Goal: Task Accomplishment & Management: Use online tool/utility

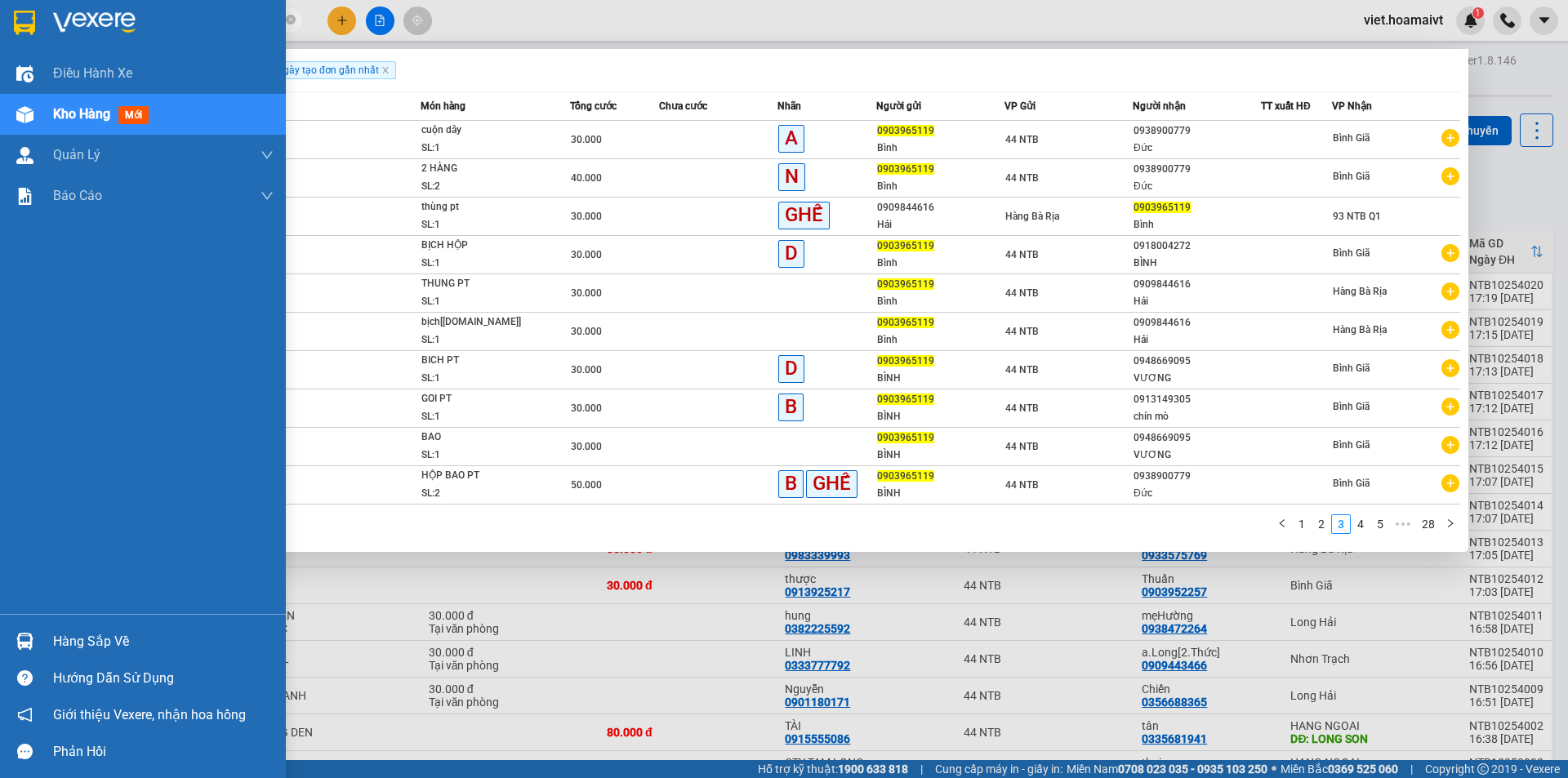
click at [93, 9] on div at bounding box center [143, 26] width 286 height 53
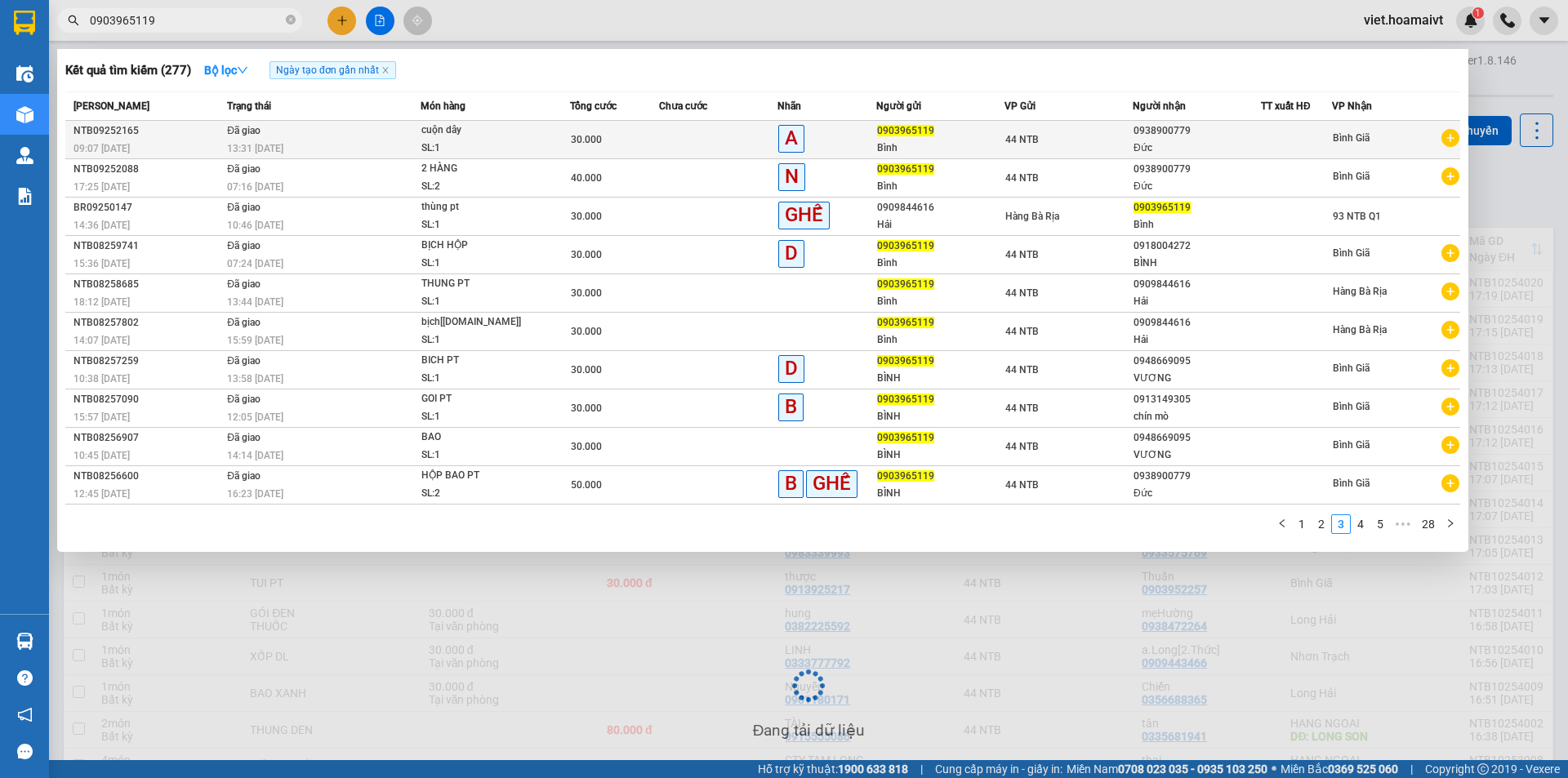
scroll to position [95, 0]
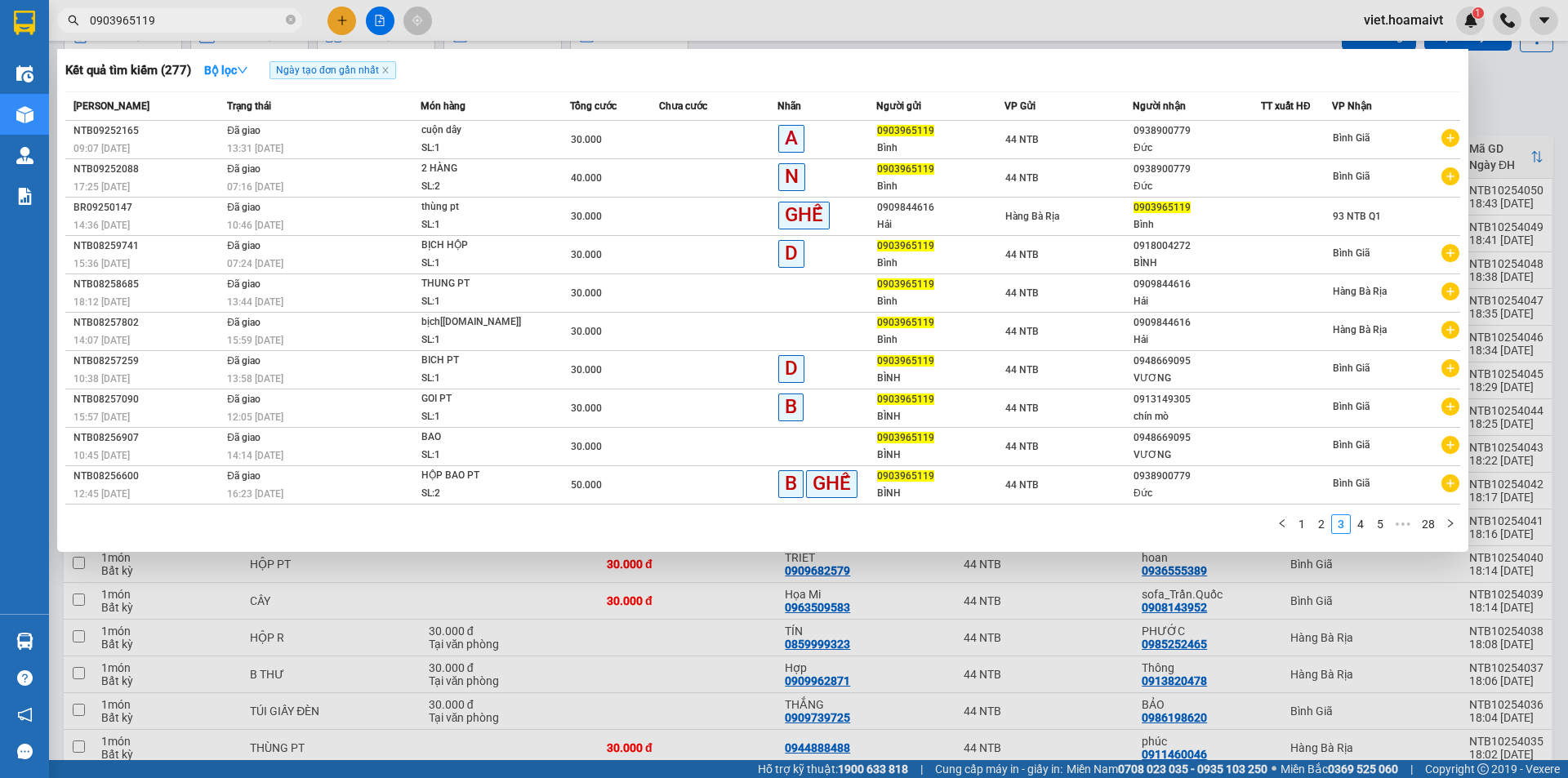
click at [1062, 713] on div at bounding box center [784, 389] width 1568 height 778
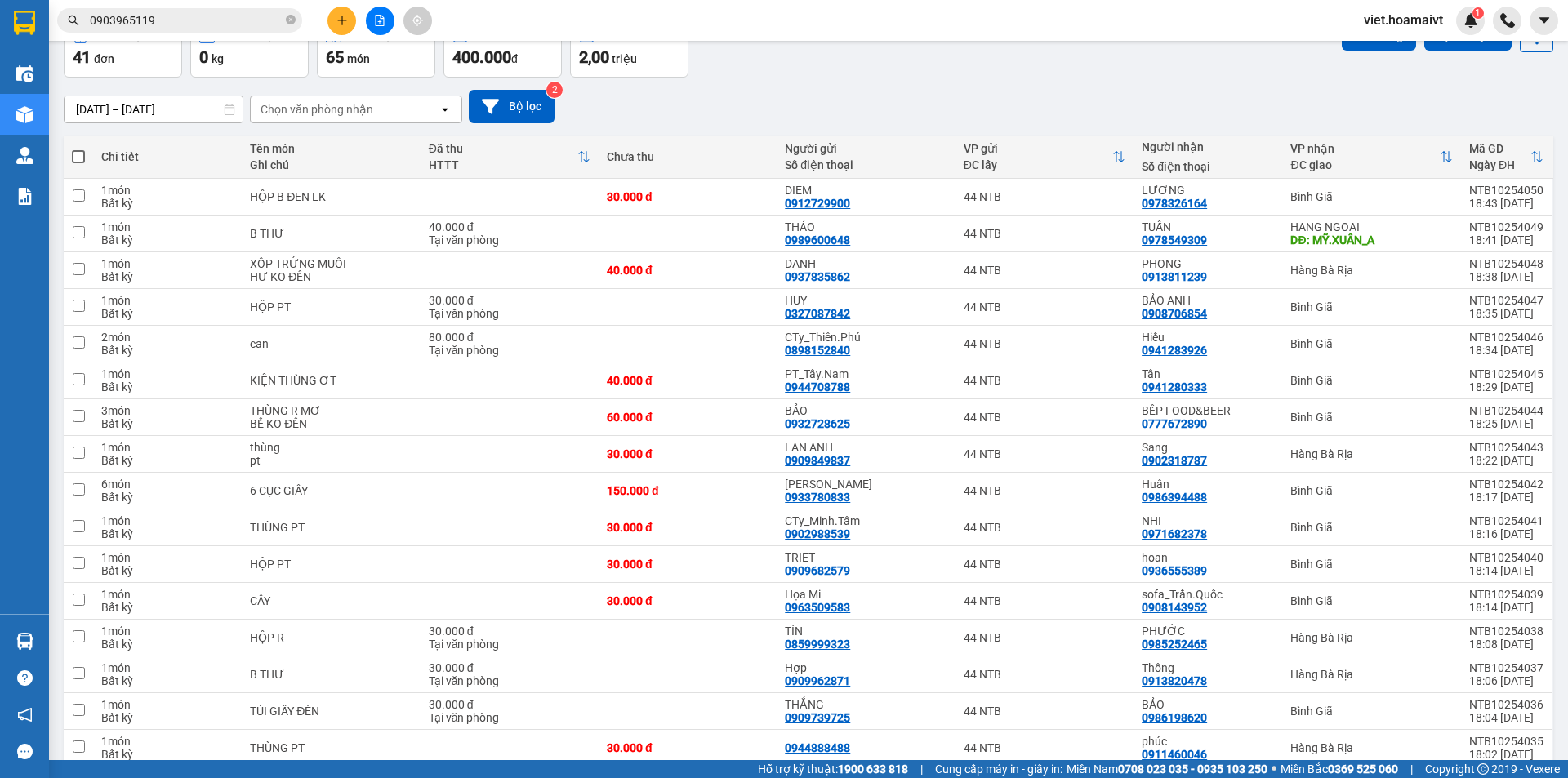
drag, startPoint x: 870, startPoint y: 82, endPoint x: 623, endPoint y: 128, distance: 251.2
click at [869, 82] on div "[DATE] – [DATE] Press the down arrow key to interact with the calendar and sele…" at bounding box center [808, 107] width 1490 height 58
click at [347, 114] on div "Chọn văn phòng nhận" at bounding box center [317, 109] width 113 height 16
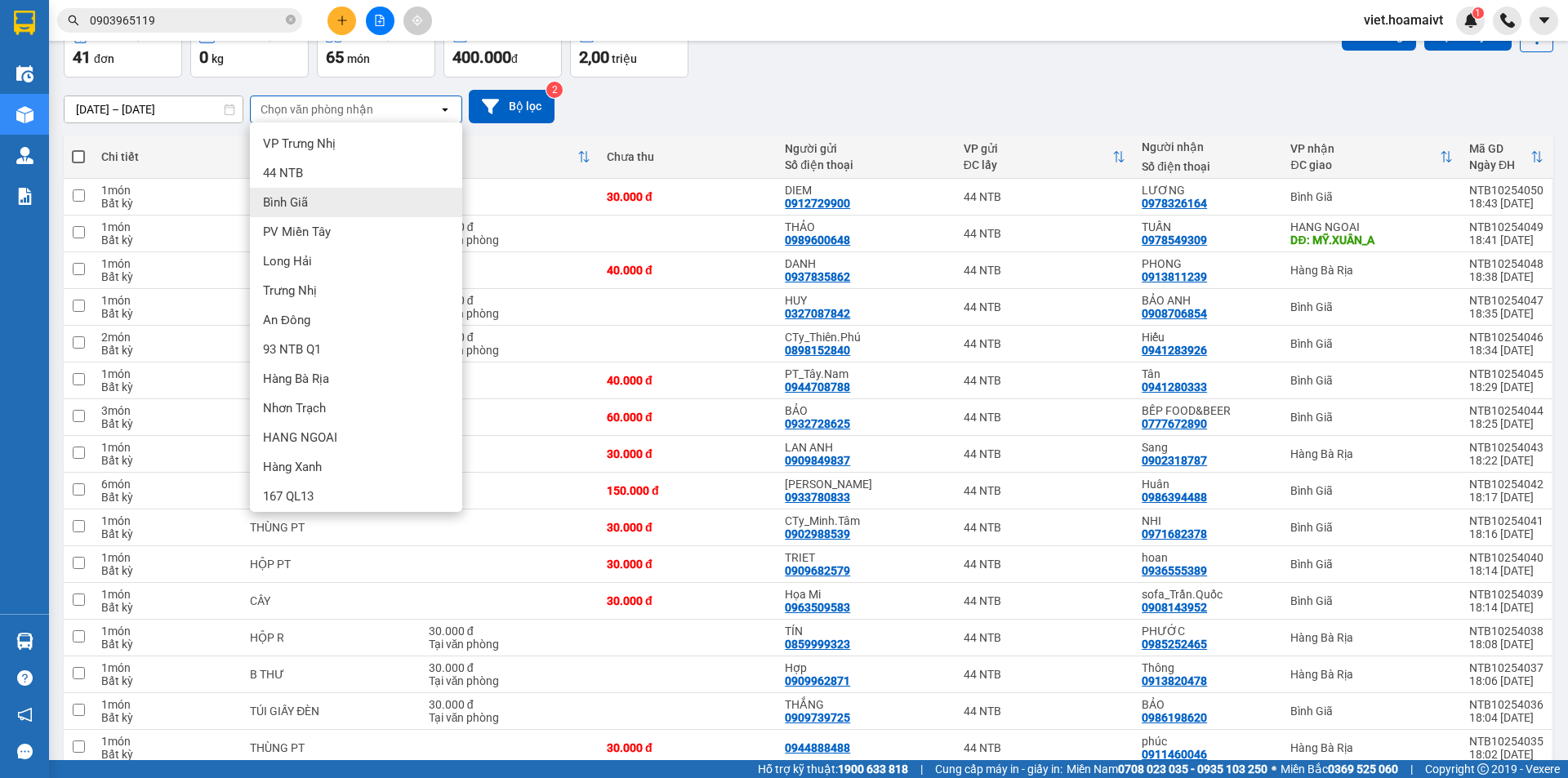
click at [347, 194] on div "Bình Giã" at bounding box center [355, 202] width 212 height 29
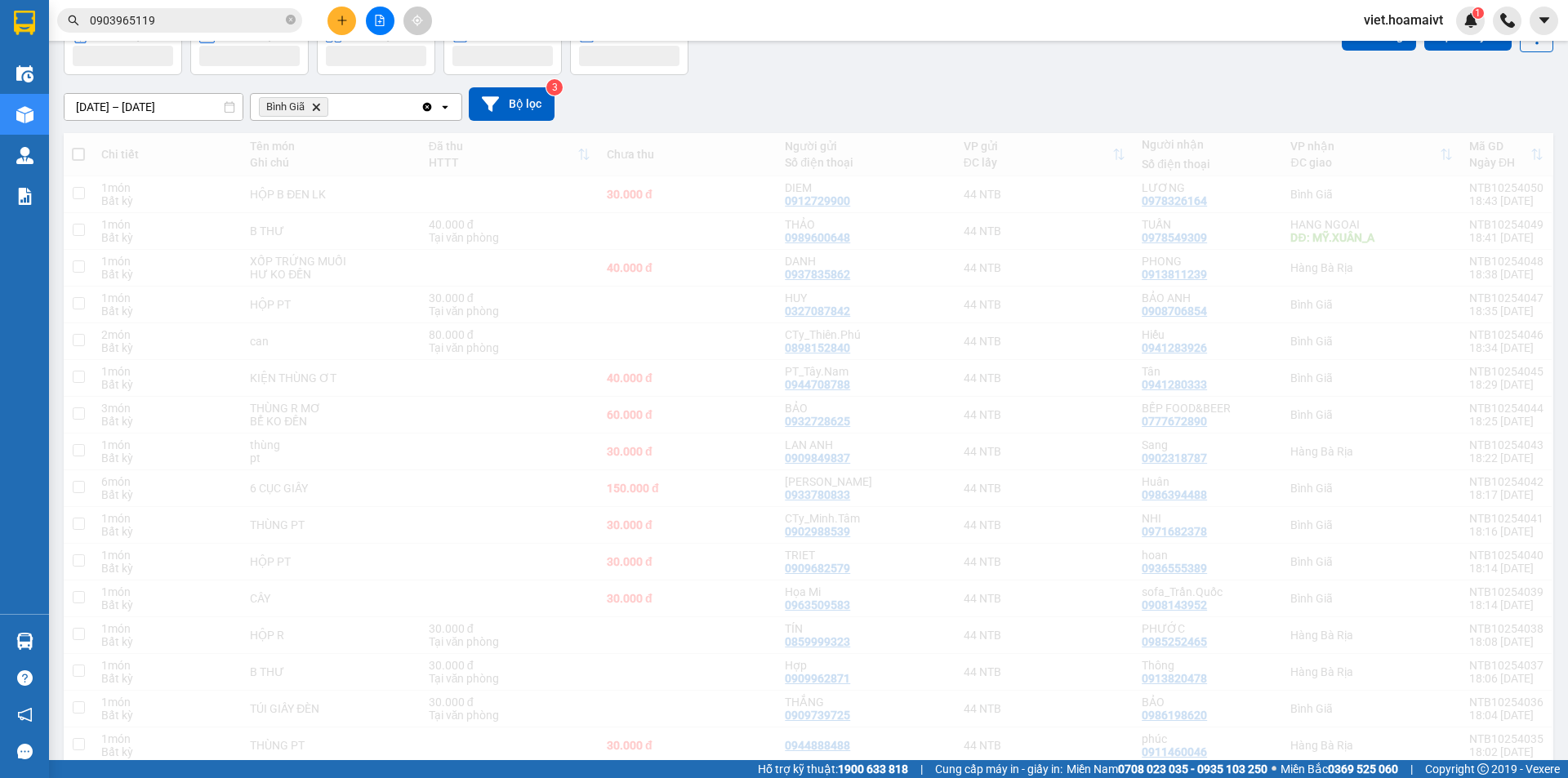
click at [720, 121] on div "[DATE] – [DATE] Press the down arrow key to interact with the calendar and sele…" at bounding box center [808, 104] width 1490 height 34
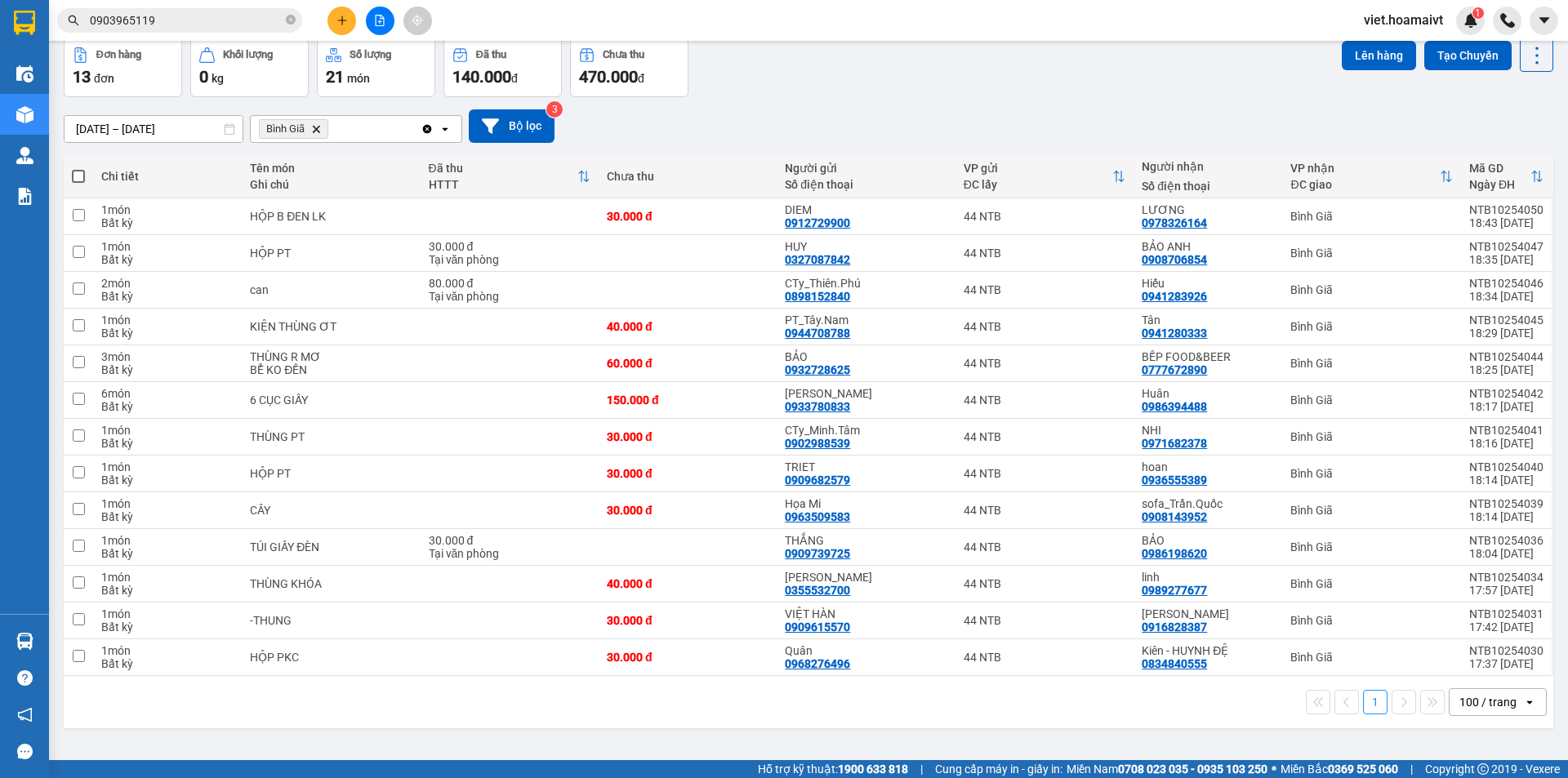
click at [317, 130] on icon "Delete" at bounding box center [315, 128] width 10 height 10
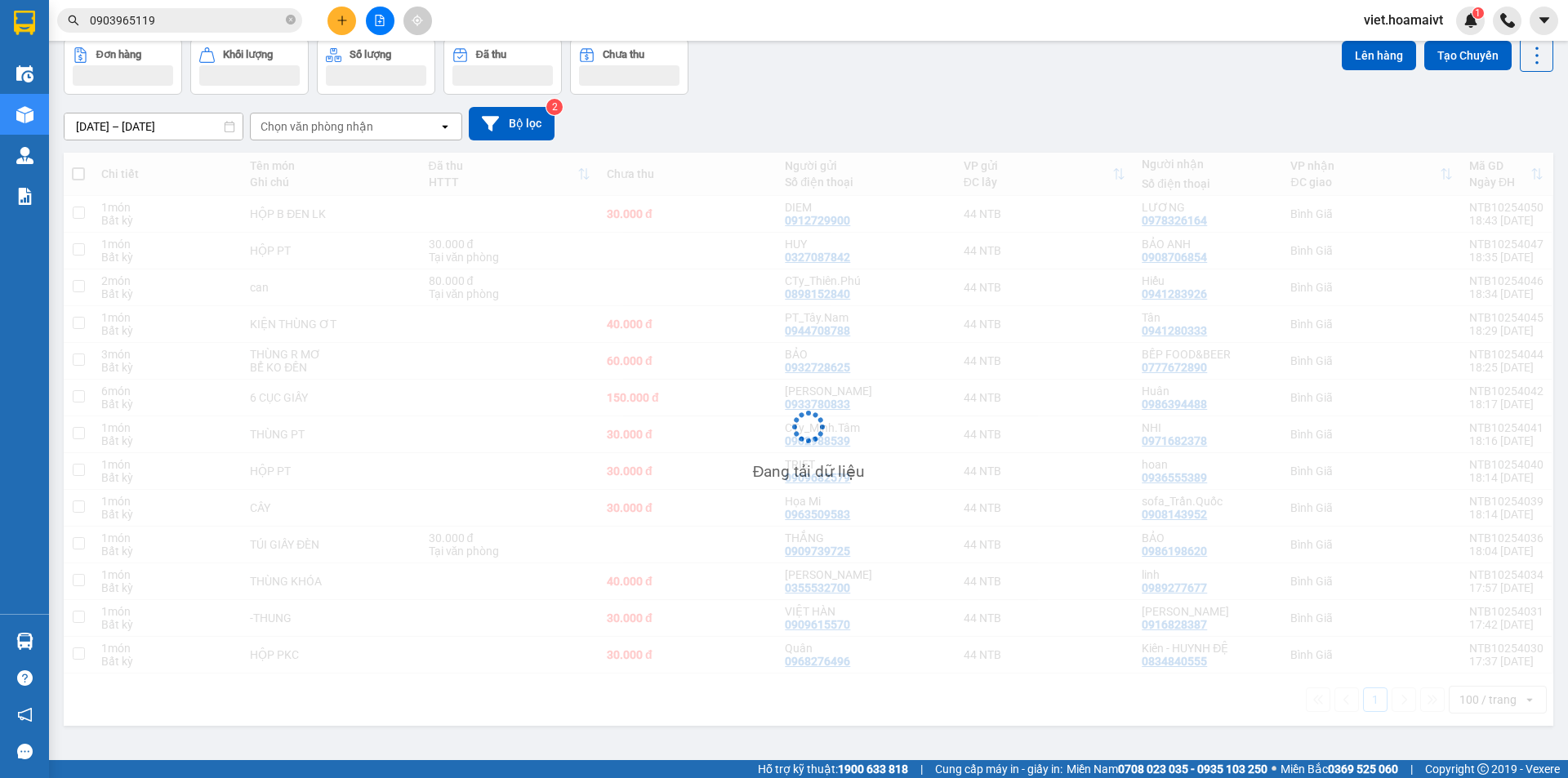
drag, startPoint x: 826, startPoint y: 122, endPoint x: 704, endPoint y: 66, distance: 134.2
click at [827, 122] on div "[DATE] – [DATE] Press the down arrow key to interact with the calendar and sele…" at bounding box center [808, 123] width 1490 height 34
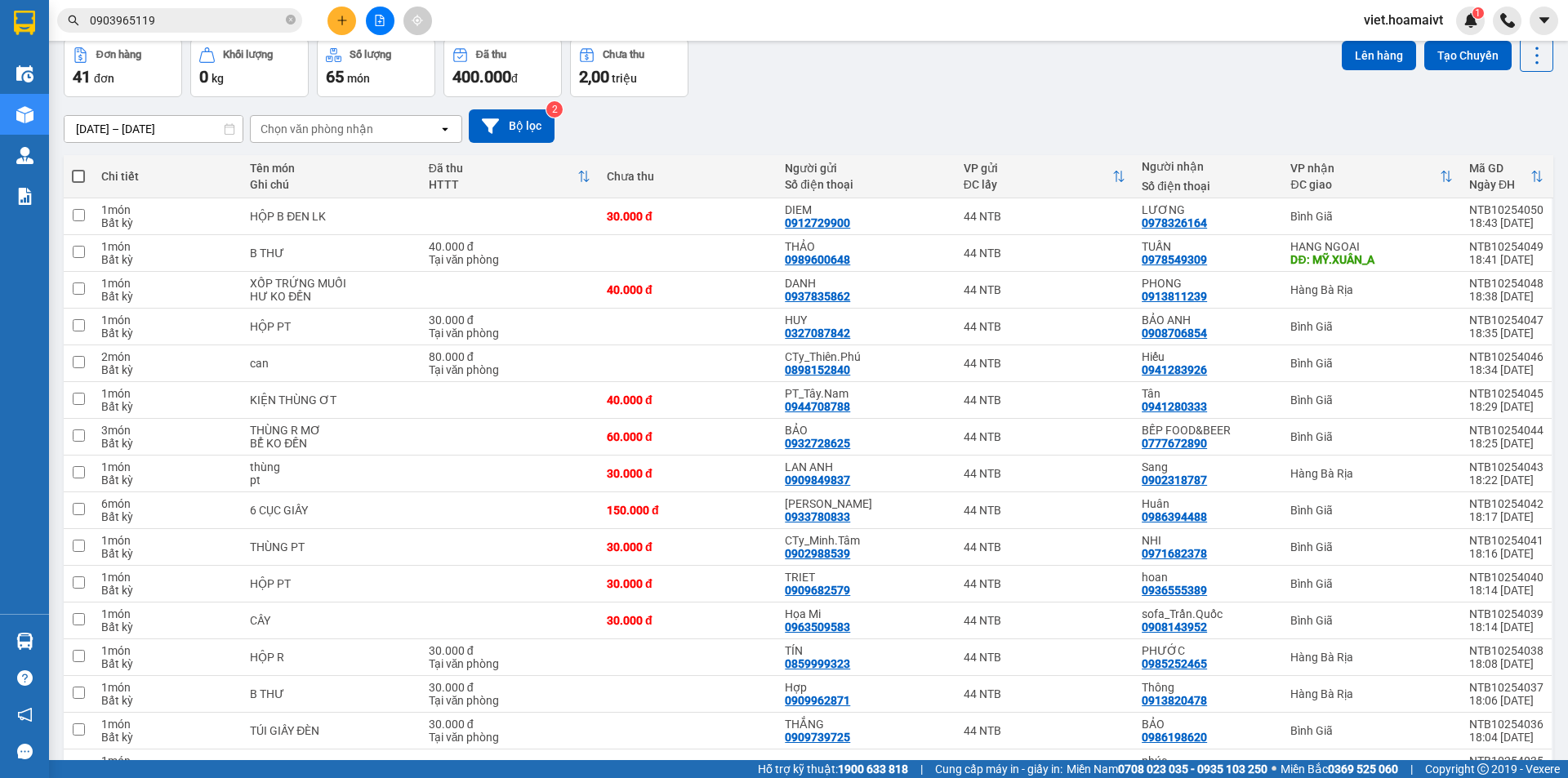
click at [386, 25] on button at bounding box center [379, 20] width 28 height 28
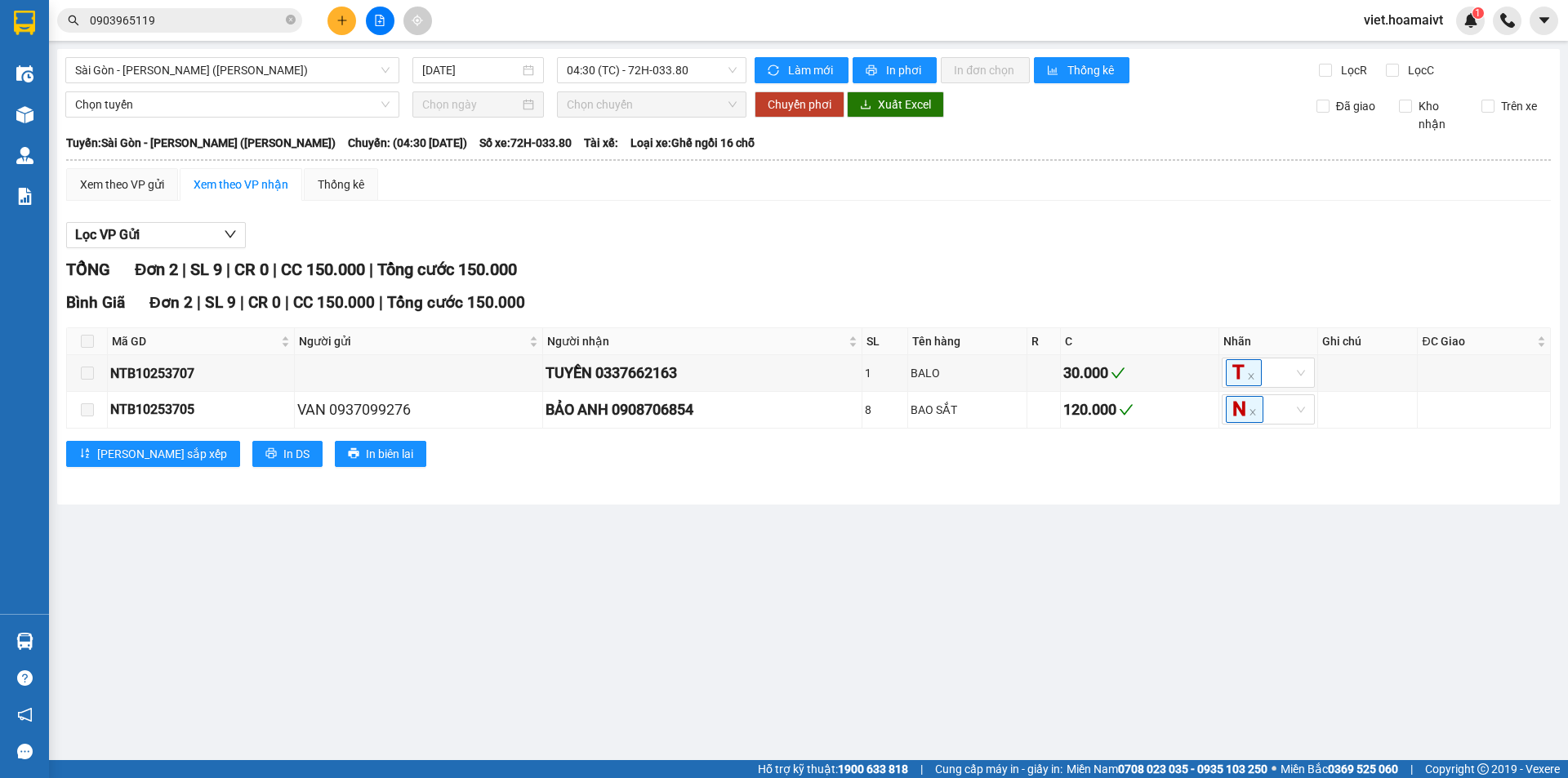
click at [622, 83] on div "[GEOGRAPHIC_DATA] - [GEOGRAPHIC_DATA] (Hàng Hoá) [DATE] 04:30 (TC) - 72H-033.…" at bounding box center [808, 277] width 1502 height 456
click at [623, 74] on span "04:30 (TC) - 72H-033.80" at bounding box center [651, 70] width 169 height 25
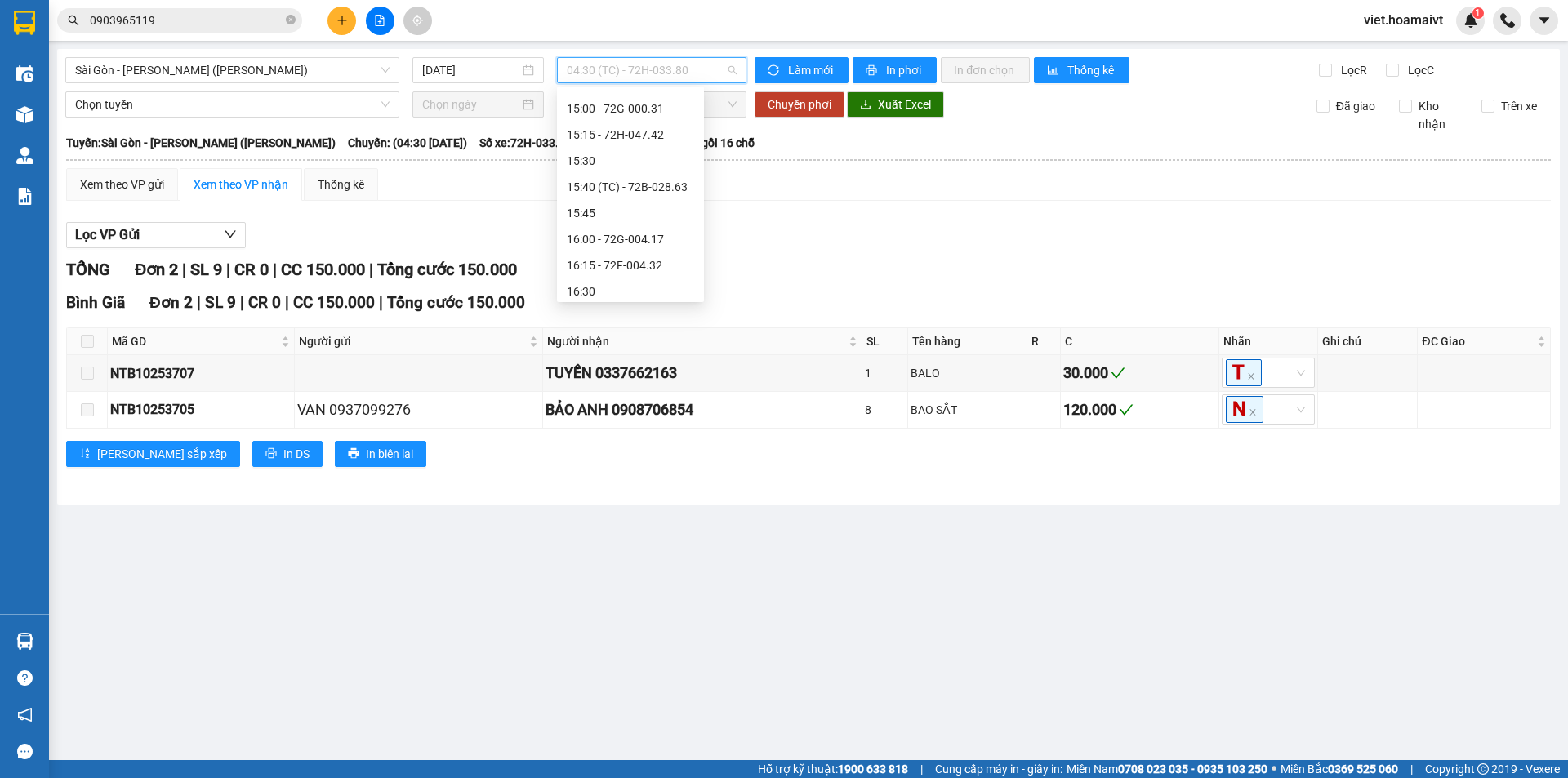
scroll to position [1143, 0]
click at [632, 124] on div "15:00 - 72G-000.31" at bounding box center [630, 135] width 147 height 26
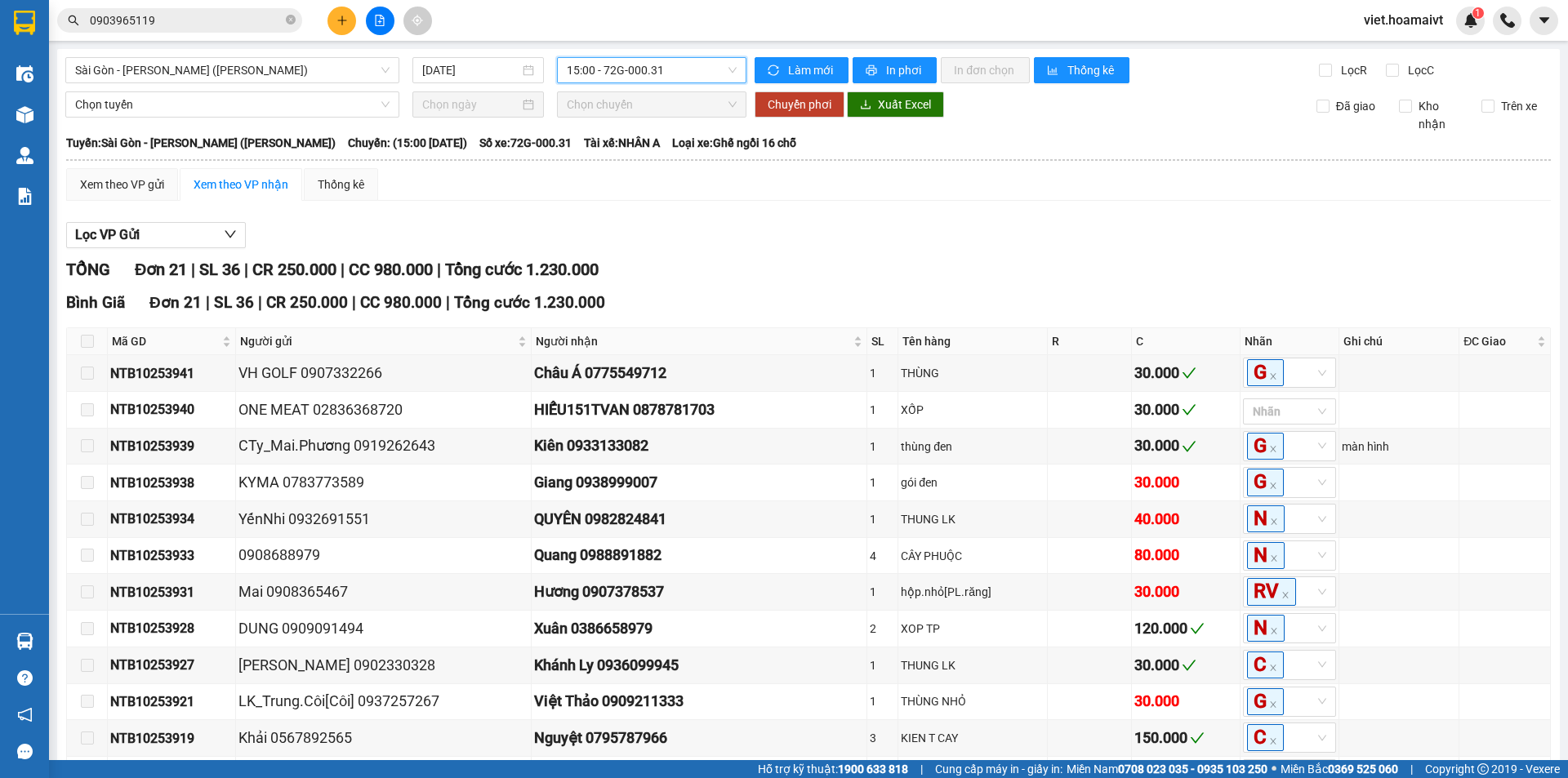
click at [979, 195] on div "Xem theo VP gửi Xem theo VP nhận Thống kê" at bounding box center [808, 185] width 1484 height 33
click at [979, 200] on div "Xem theo VP gửi Xem theo VP nhận Thống kê" at bounding box center [808, 185] width 1484 height 33
click at [979, 201] on div "Xem theo VP gửi Xem theo VP nhận Thống kê Lọc VP Gửi TỔNG Đơn 21 | SL 36 | CR …" at bounding box center [808, 674] width 1484 height 1012
click at [977, 205] on div "Xem theo VP gửi Xem theo VP nhận Thống kê Lọc VP Gửi TỔNG Đơn 21 | SL 36 | CR …" at bounding box center [808, 674] width 1484 height 1012
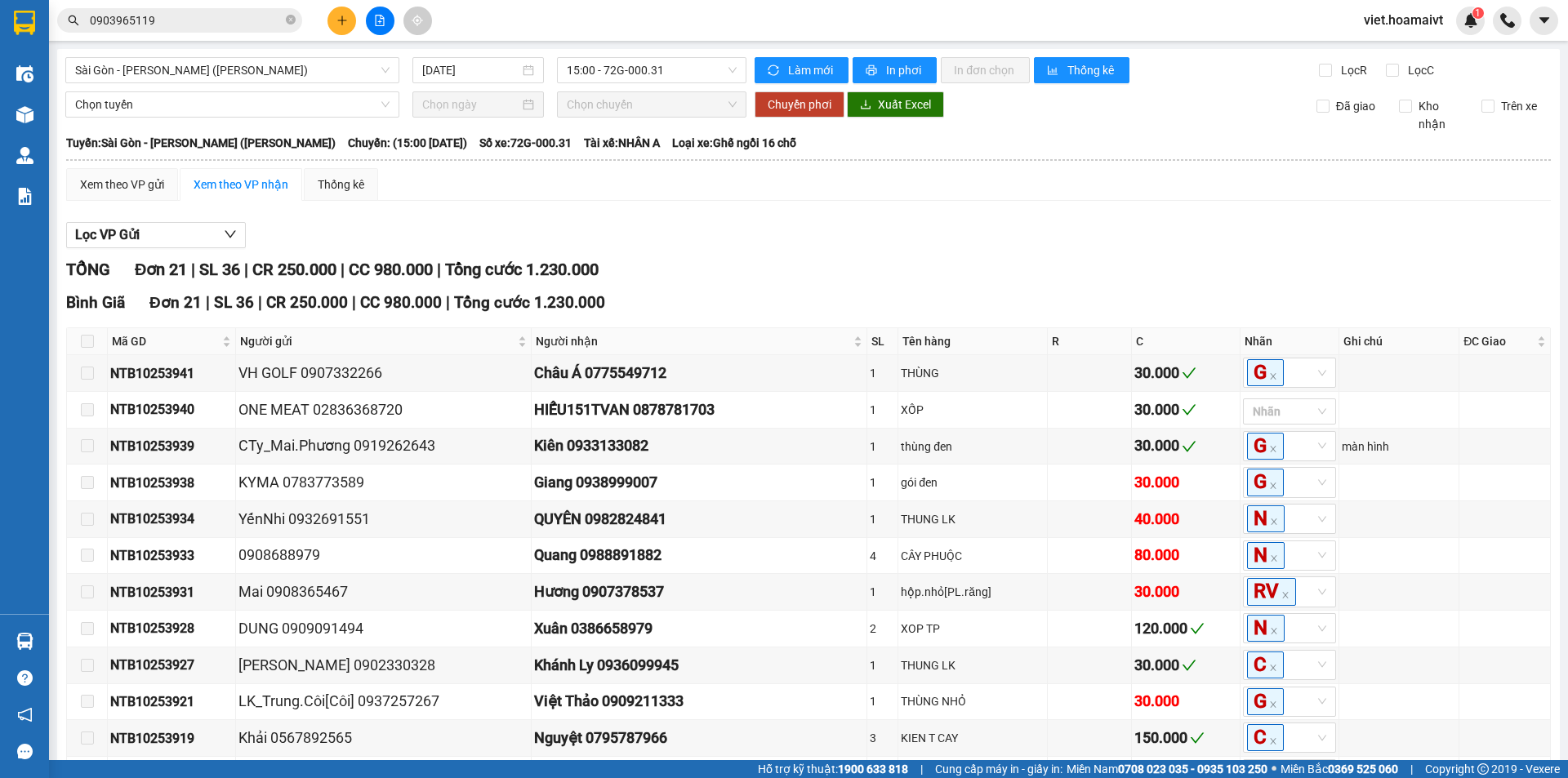
click at [796, 227] on div "Lọc VP Gửi" at bounding box center [808, 236] width 1484 height 27
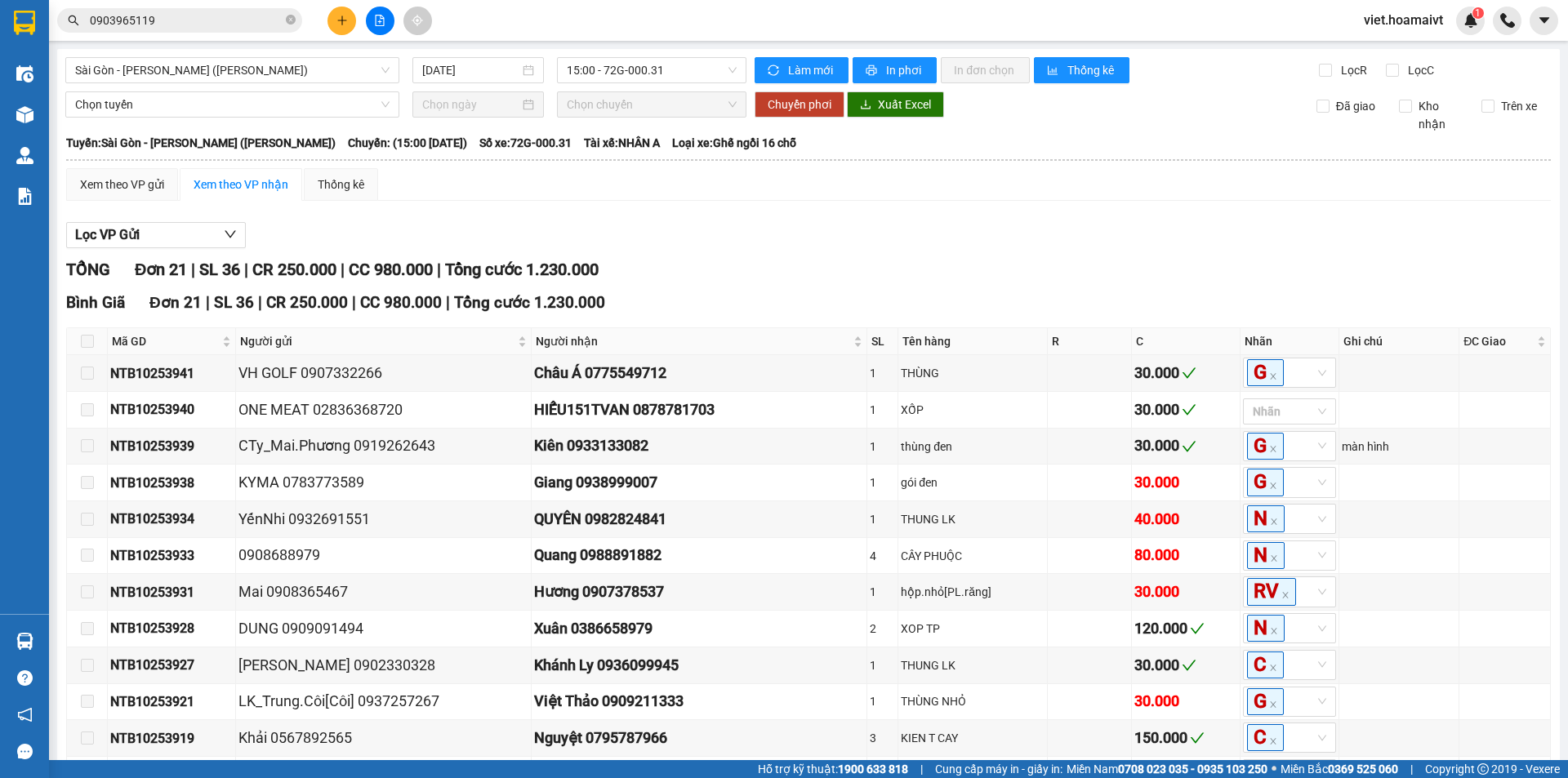
click at [796, 227] on div "Lọc VP Gửi" at bounding box center [808, 236] width 1484 height 27
click at [247, 70] on span "Sài Gòn - [PERSON_NAME] ([PERSON_NAME])" at bounding box center [231, 70] width 314 height 25
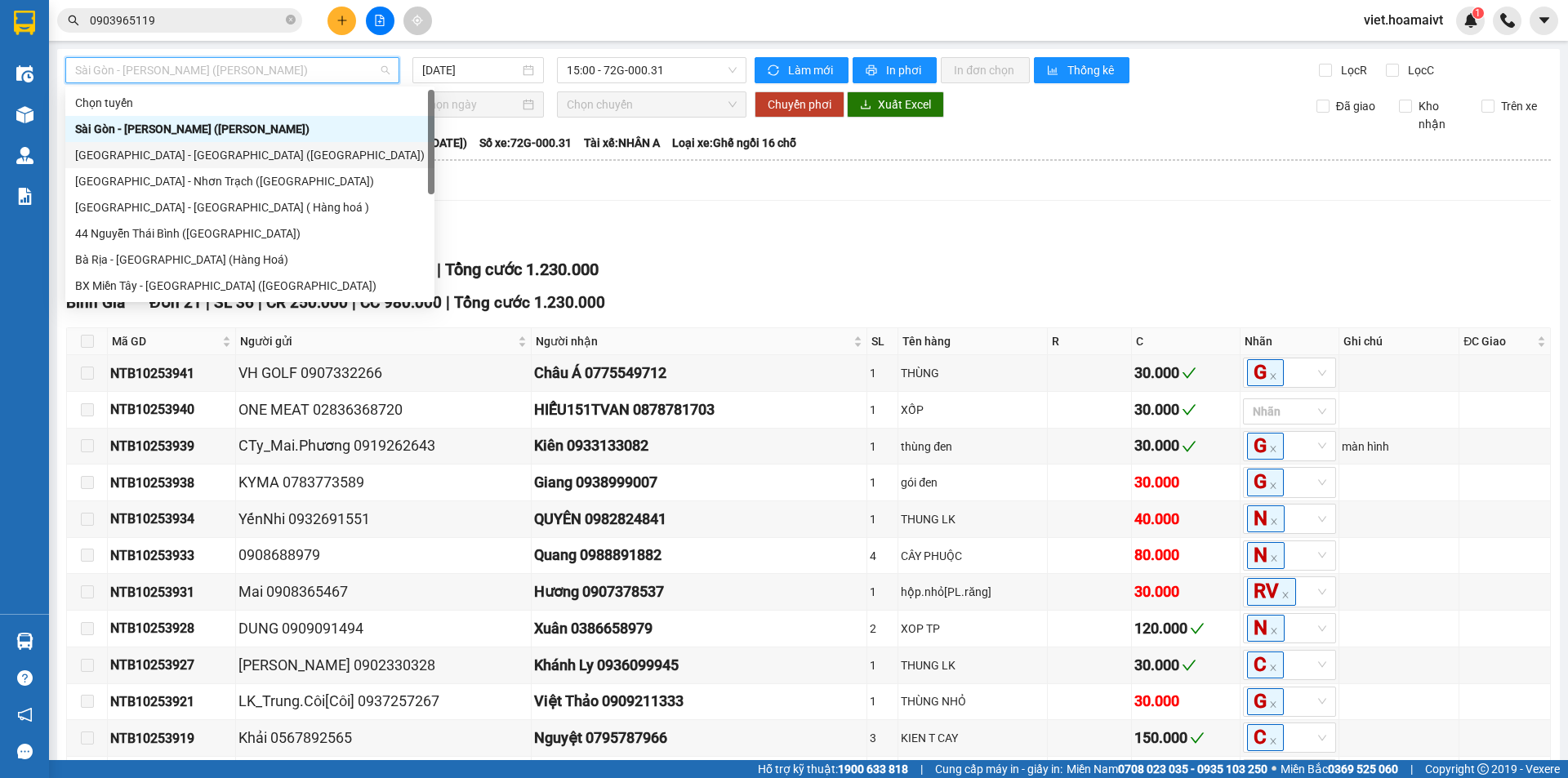
click at [247, 153] on div "[GEOGRAPHIC_DATA] - [GEOGRAPHIC_DATA] ([GEOGRAPHIC_DATA])" at bounding box center [250, 155] width 350 height 18
type input "[DATE]"
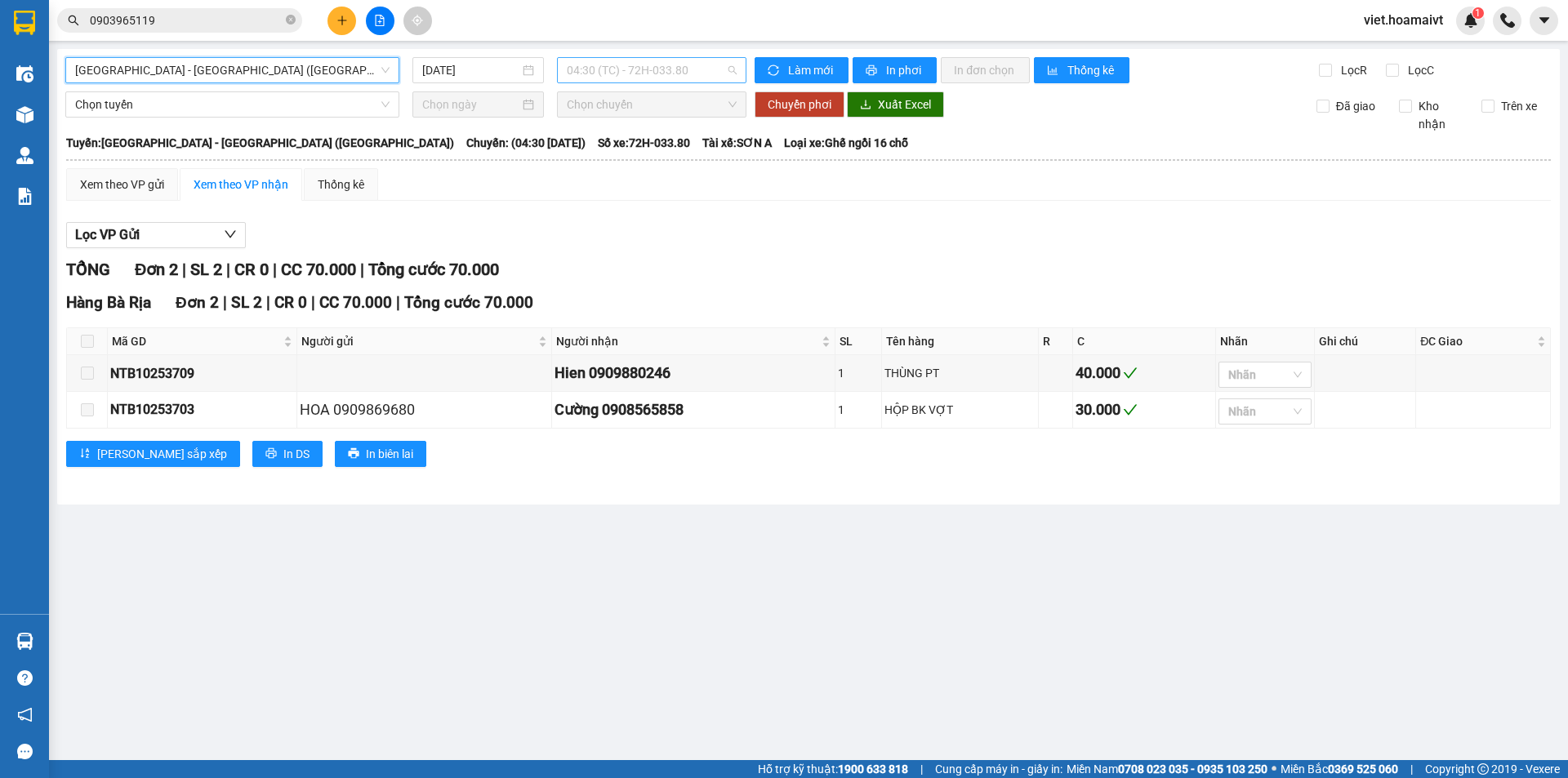
click at [646, 65] on span "04:30 (TC) - 72H-033.80" at bounding box center [651, 70] width 169 height 25
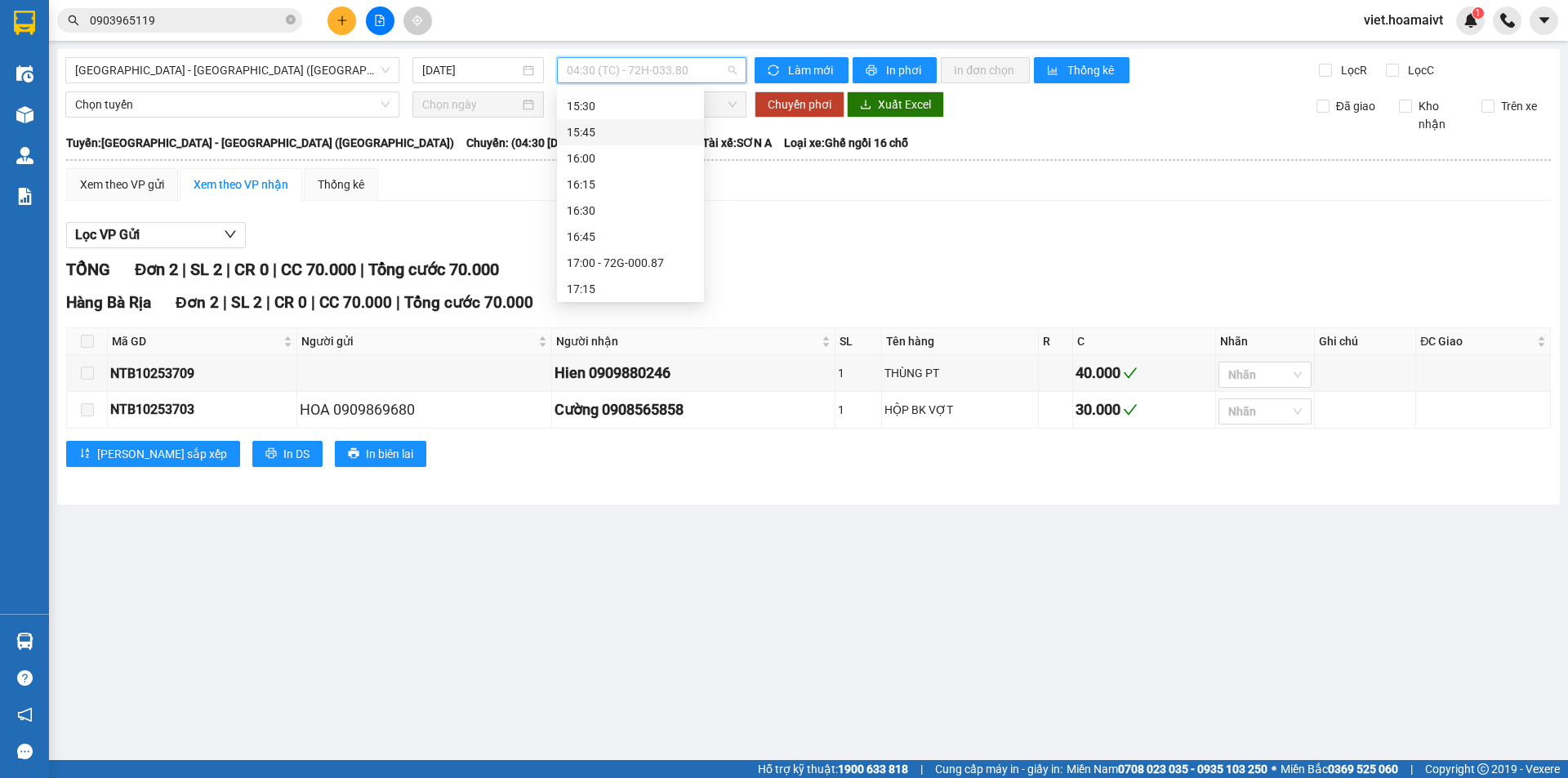
scroll to position [1006, 0]
click at [632, 143] on div "15:00 - 72G-000.31" at bounding box center [630, 142] width 128 height 18
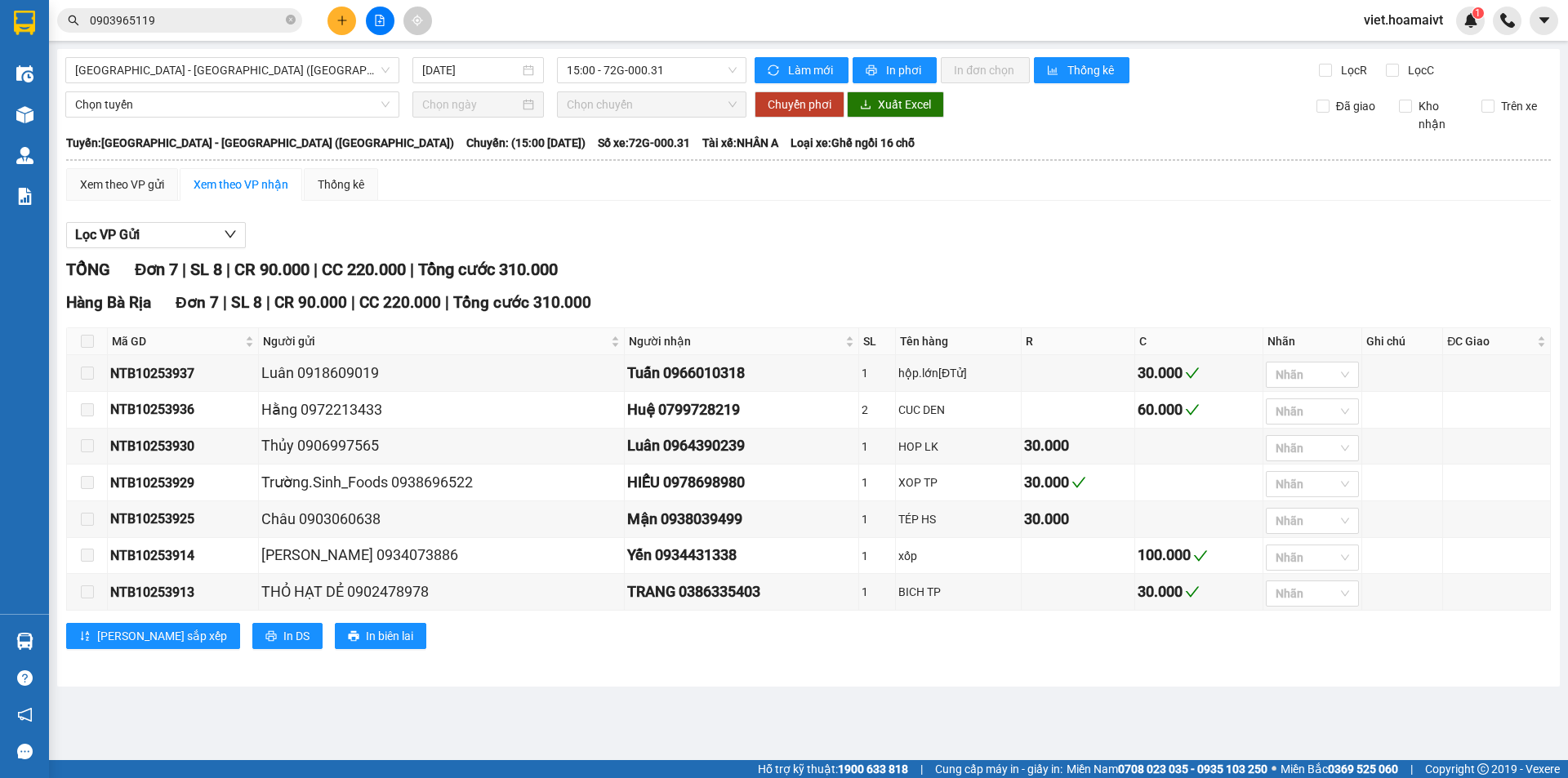
click at [895, 210] on div "Xem theo VP gửi Xem theo VP nhận Thống kê Lọc VP Gửi TỔNG Đơn 7 | SL 8 | CR 90…" at bounding box center [808, 419] width 1484 height 501
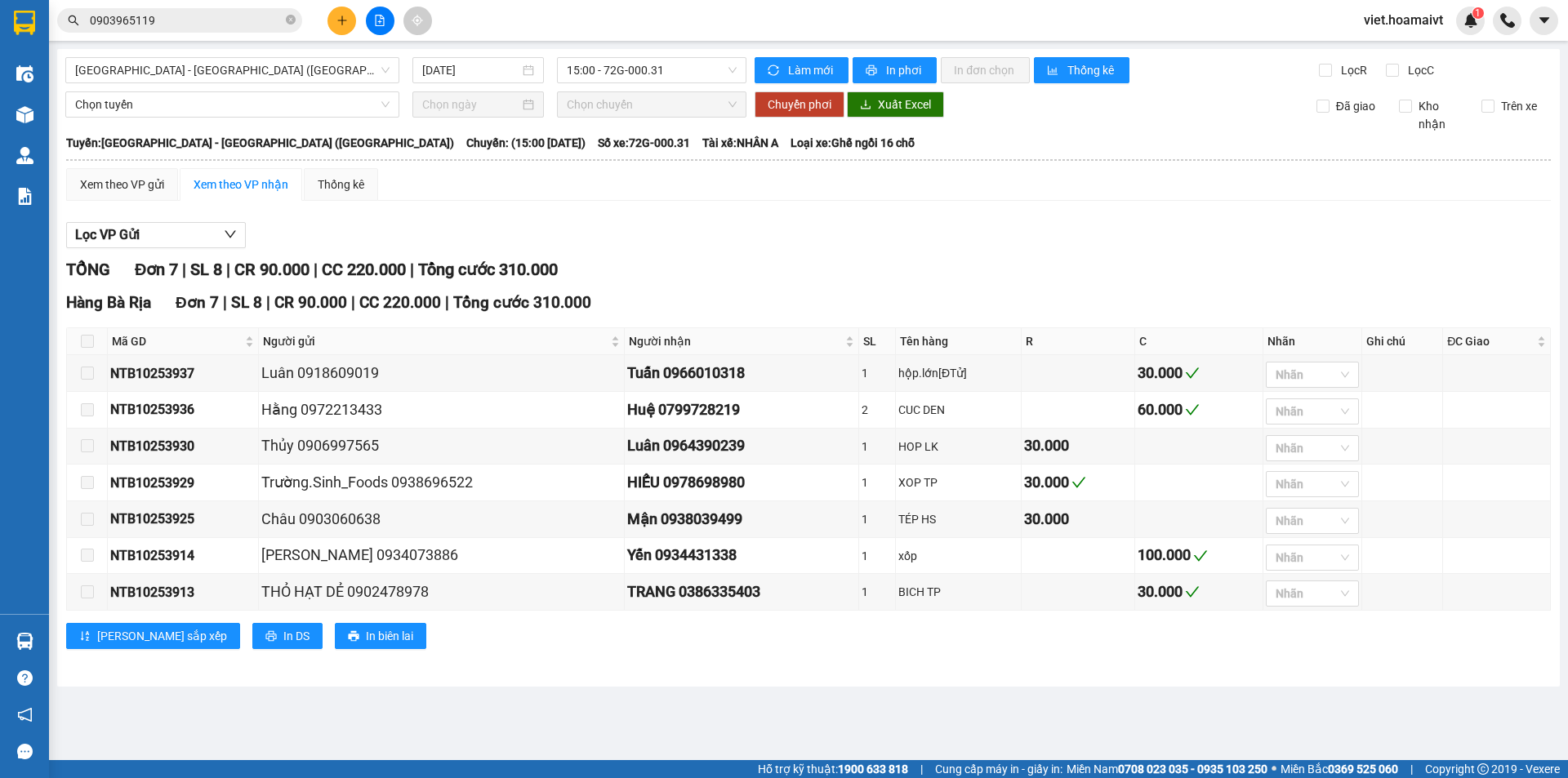
click at [895, 210] on div "Xem theo VP gửi Xem theo VP nhận Thống kê Lọc VP Gửi TỔNG Đơn 7 | SL 8 | CR 90…" at bounding box center [808, 419] width 1484 height 501
click at [568, 65] on span "15:00 - 72G-000.31" at bounding box center [651, 70] width 169 height 25
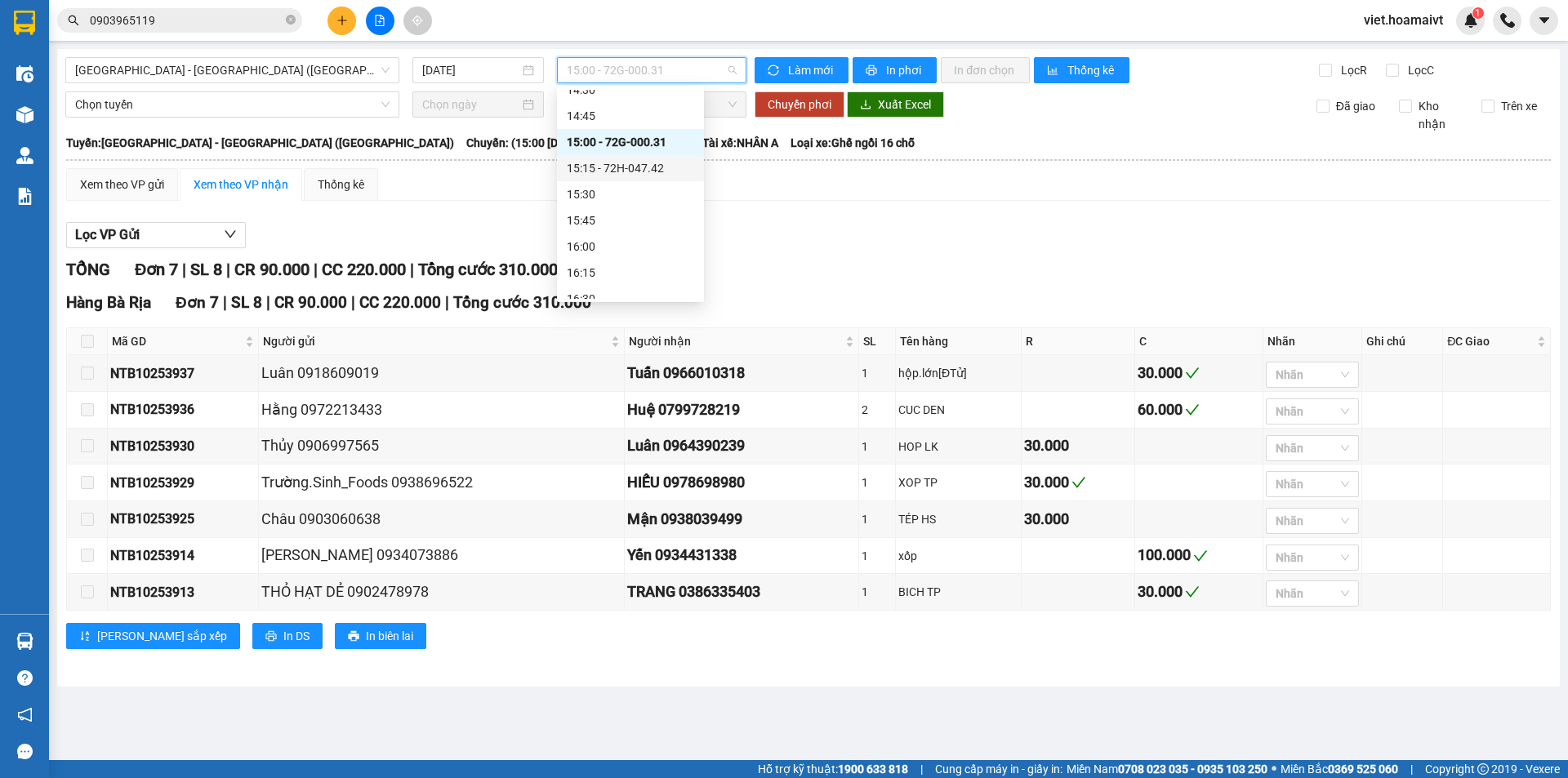
click at [618, 166] on div "15:15 - 72H-047.42" at bounding box center [630, 169] width 128 height 18
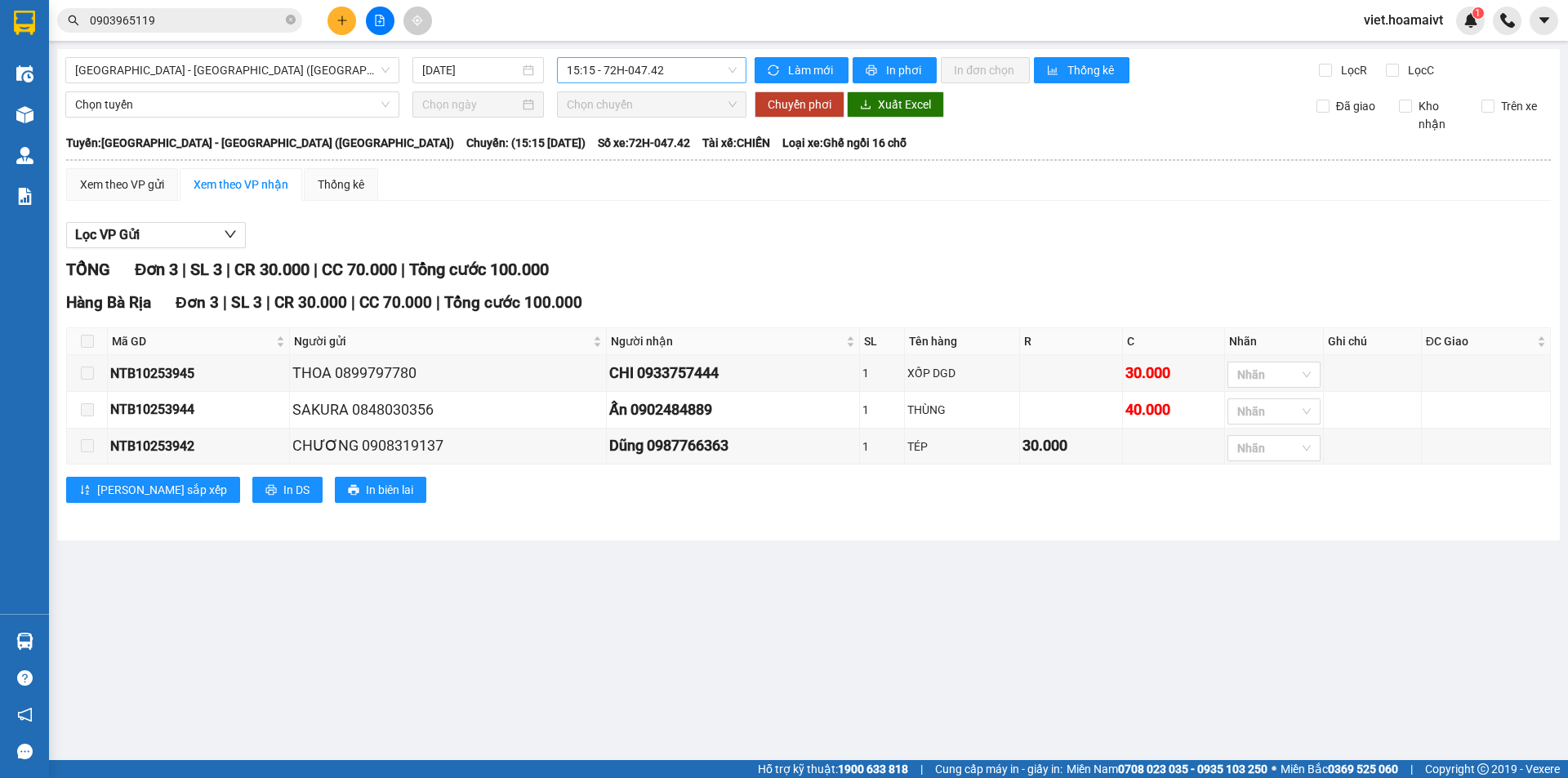
click at [649, 68] on span "15:15 - 72H-047.42" at bounding box center [651, 70] width 169 height 25
click at [636, 185] on div "17:00 - 72G-000.87" at bounding box center [630, 181] width 128 height 18
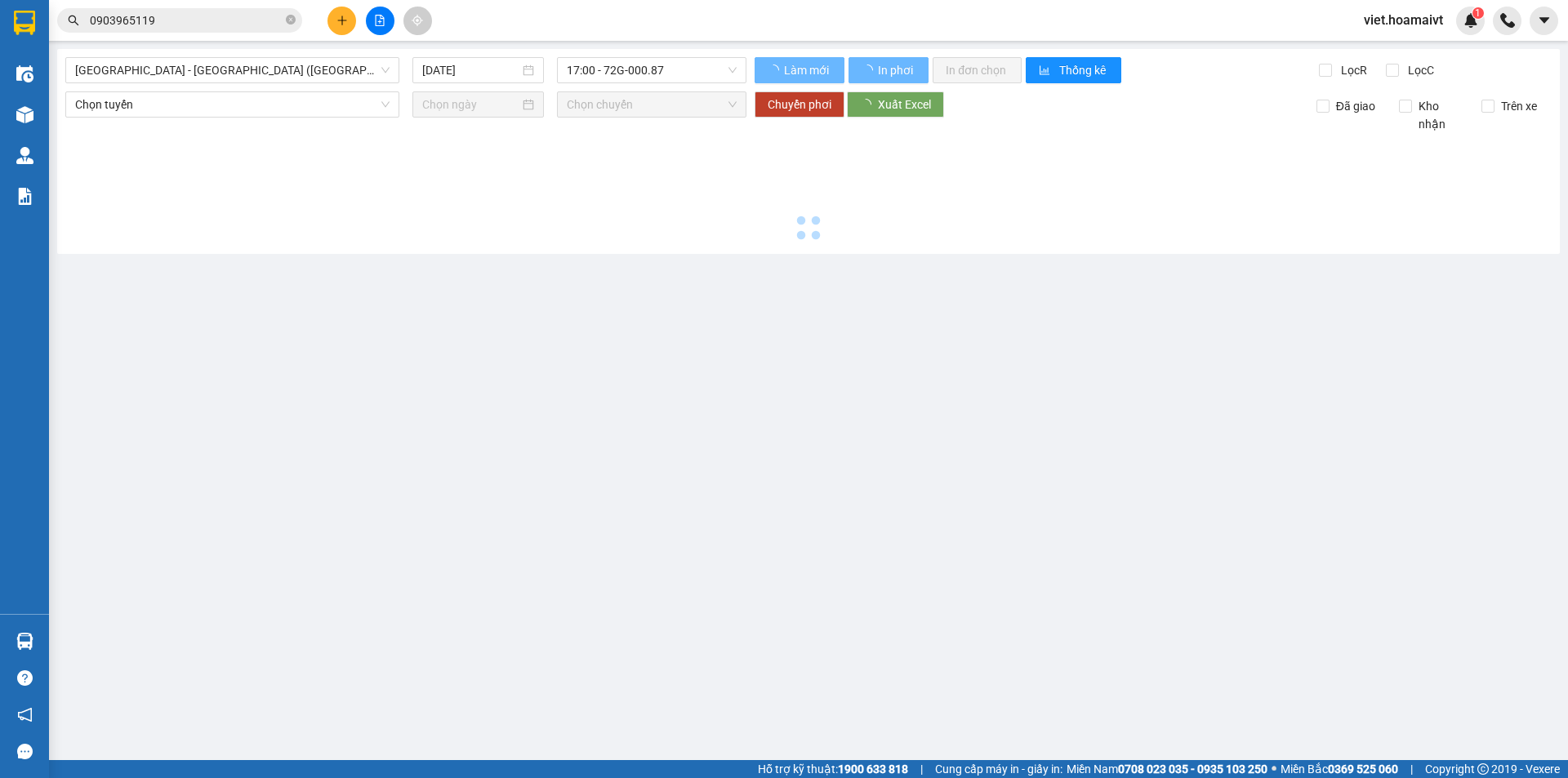
click at [889, 263] on main "[GEOGRAPHIC_DATA] - [GEOGRAPHIC_DATA] (Hàng Hoá) [DATE] 17:00 - 72G-000.87 Là…" at bounding box center [784, 380] width 1568 height 760
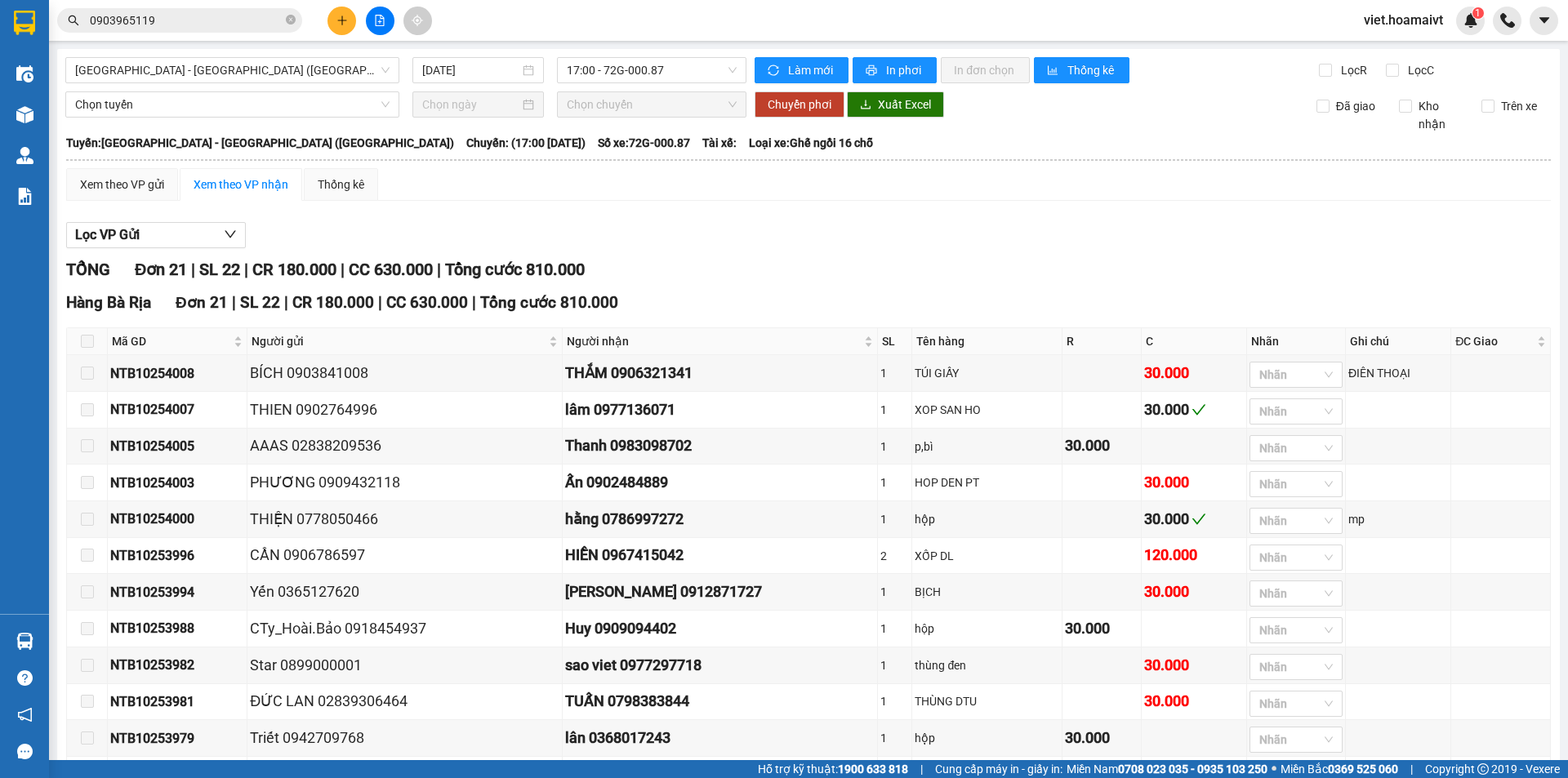
click at [889, 263] on div "TỔNG Đơn 21 | SL 22 | CR 180.000 | CC 630.000 | Tổng cước 810.000" at bounding box center [808, 270] width 1484 height 26
click at [888, 249] on div "Lọc VP Gửi TỔNG Đơn 21 | SL 22 | CR 180.000 | CC 630.000 | Tổng cước 810.000 H…" at bounding box center [808, 697] width 1484 height 967
click at [888, 248] on div at bounding box center [808, 248] width 1484 height 1
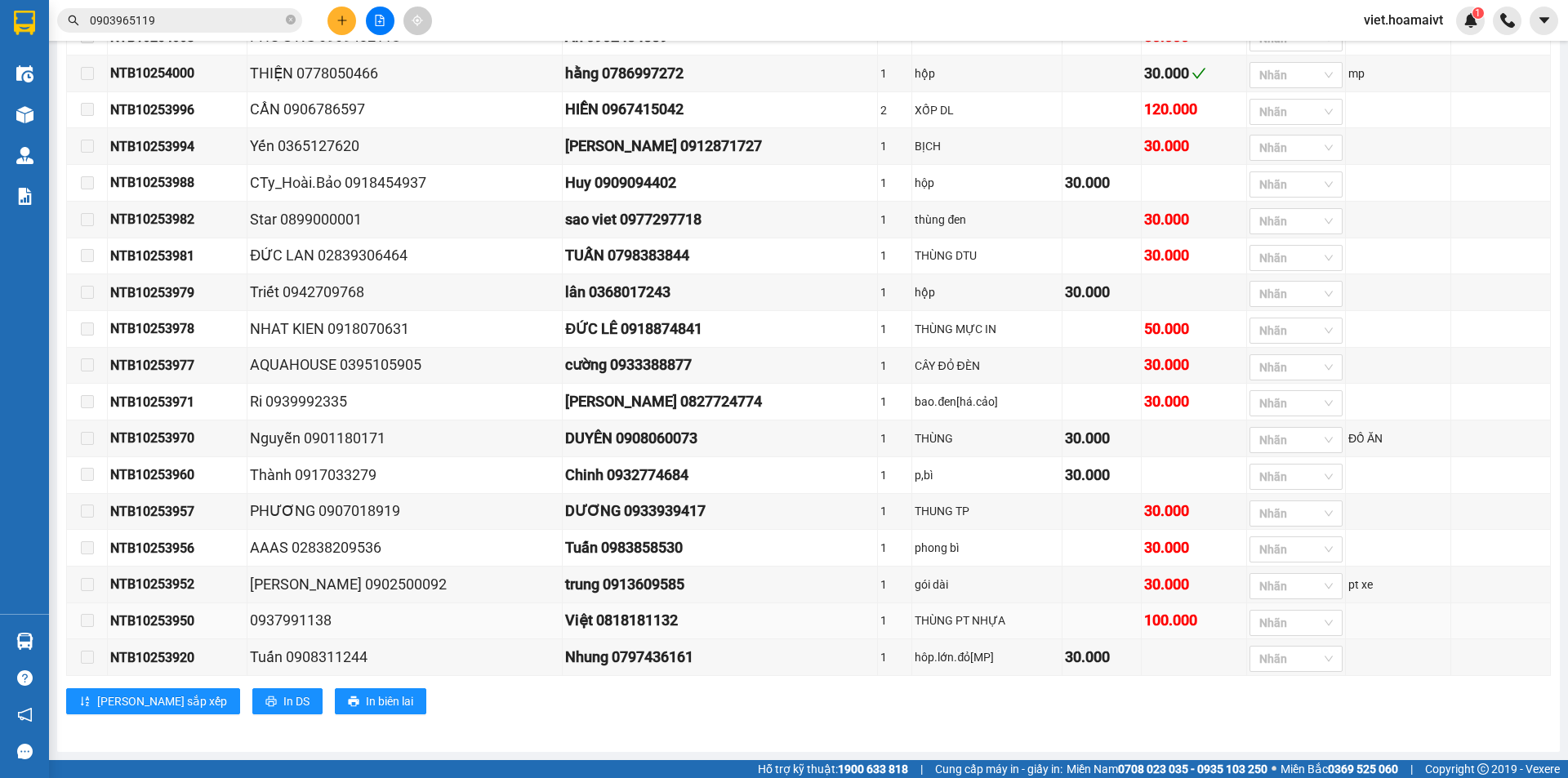
scroll to position [468, 0]
click at [915, 706] on div "[PERSON_NAME] sắp xếp In DS In biên lai" at bounding box center [808, 701] width 1484 height 26
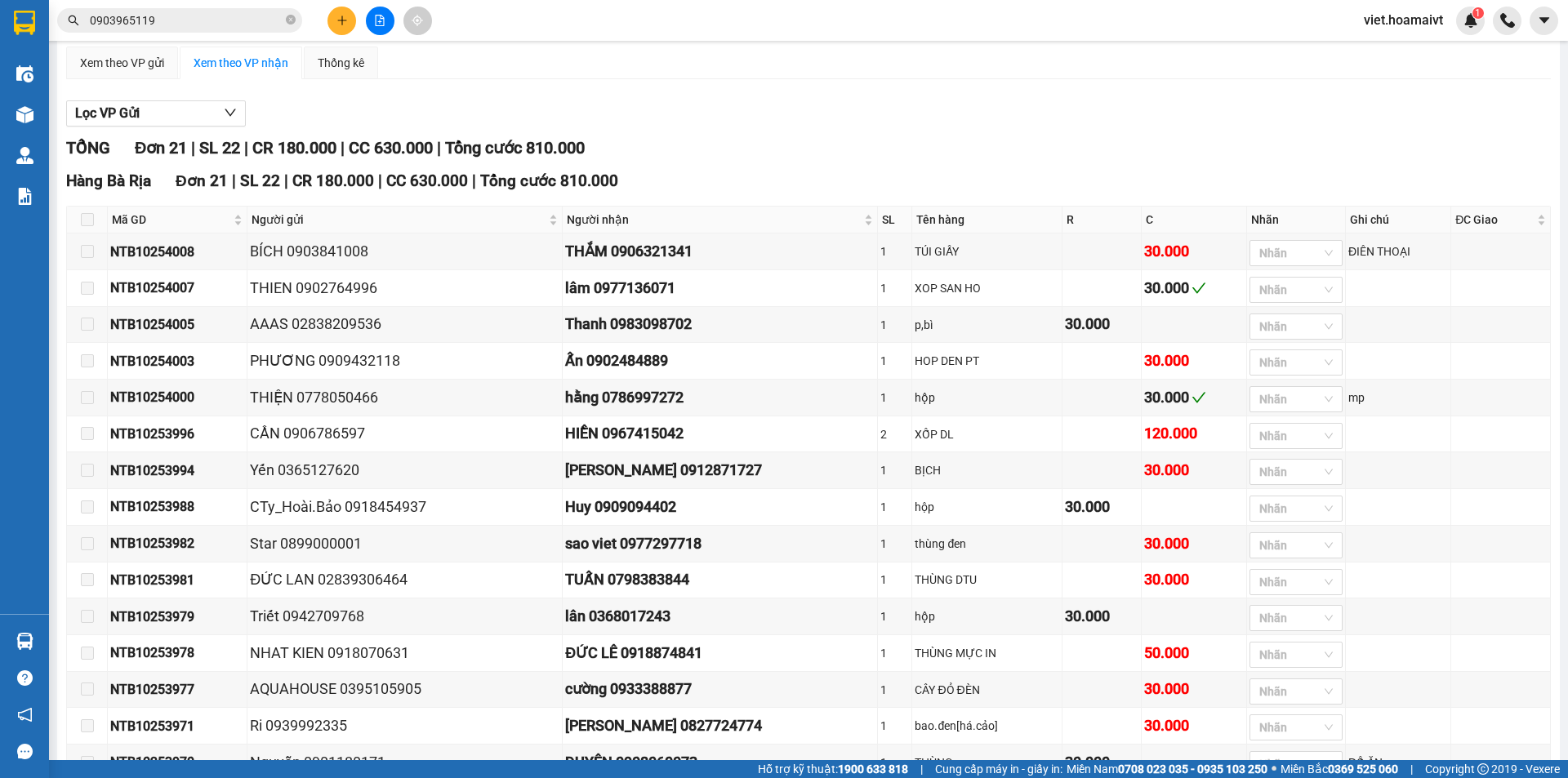
scroll to position [0, 0]
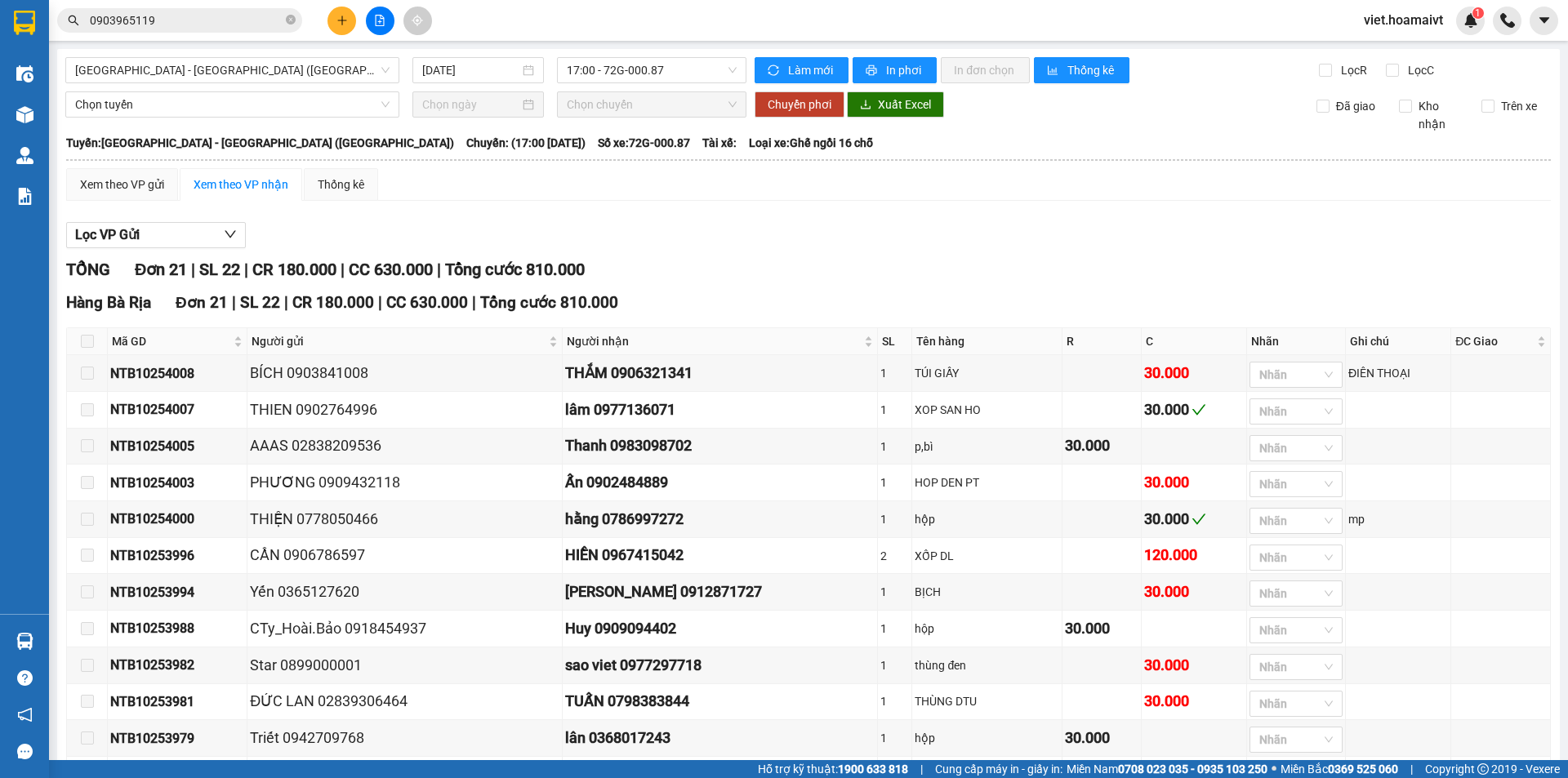
click at [1097, 250] on div "Lọc VP Gửi TỔNG Đơn 21 | SL 22 | CR 180.000 | CC 630.000 | Tổng cước 810.000 H…" at bounding box center [808, 697] width 1484 height 967
